Goal: Task Accomplishment & Management: Complete application form

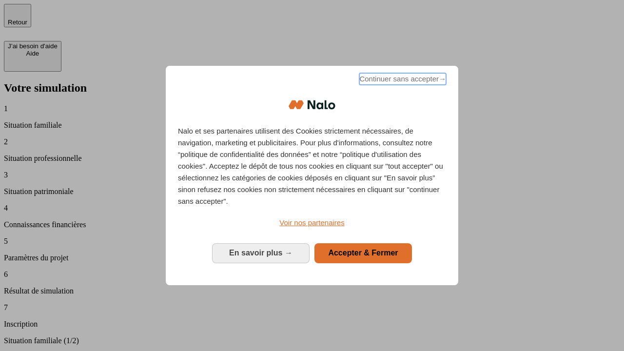
click at [402, 80] on span "Continuer sans accepter →" at bounding box center [402, 79] width 87 height 12
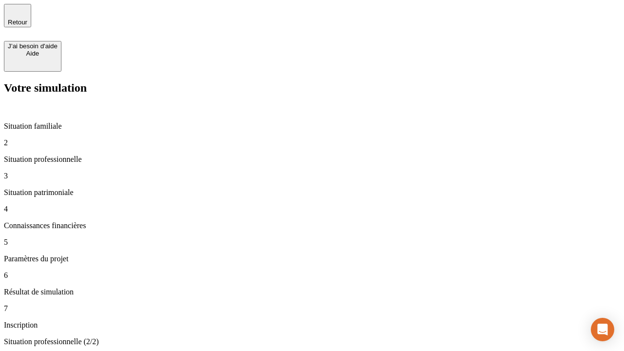
type input "30 000"
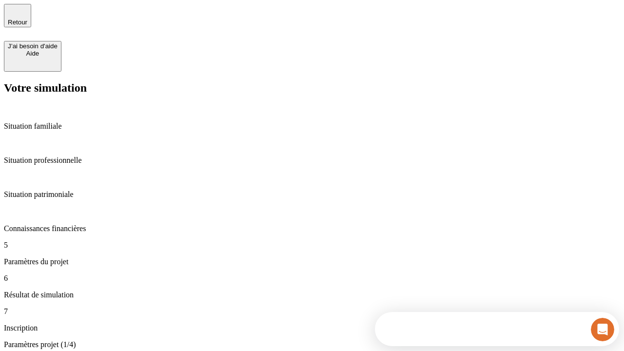
type input "25"
type input "64"
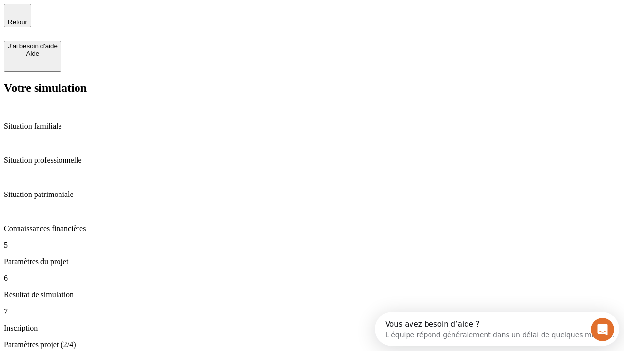
type input "1 000"
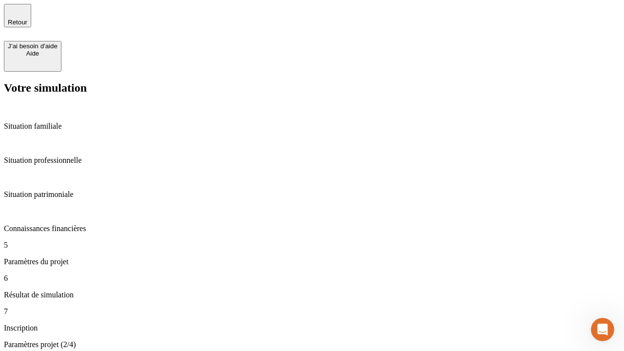
type input "640"
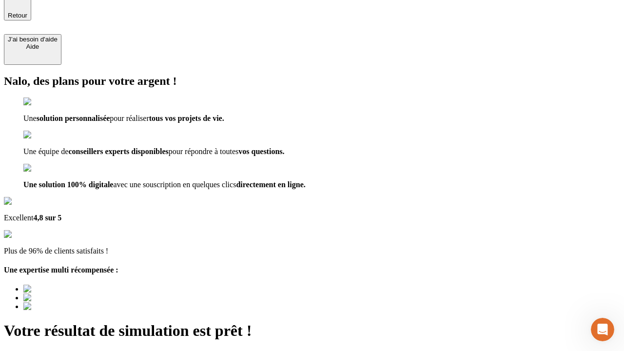
type input "[EMAIL_ADDRESS][PERSON_NAME][DOMAIN_NAME]"
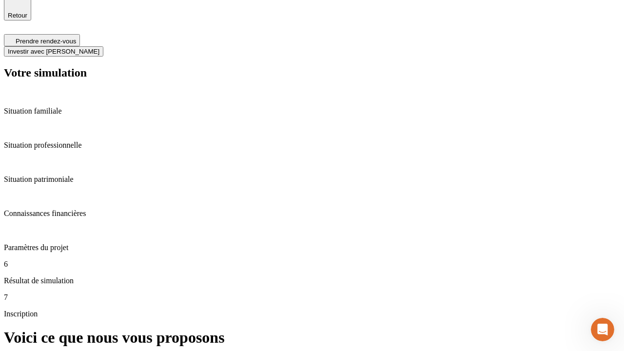
click at [99, 48] on span "Investir avec [PERSON_NAME]" at bounding box center [54, 51] width 92 height 7
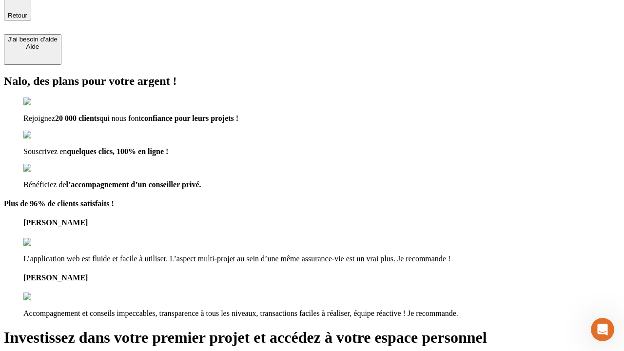
scroll to position [6, 0]
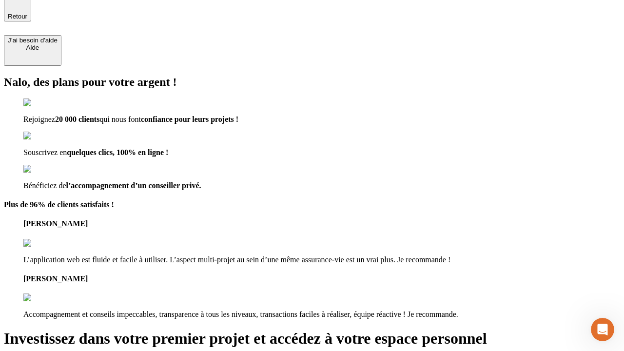
type input "[PERSON_NAME][EMAIL_ADDRESS][DOMAIN_NAME]"
